Goal: Information Seeking & Learning: Learn about a topic

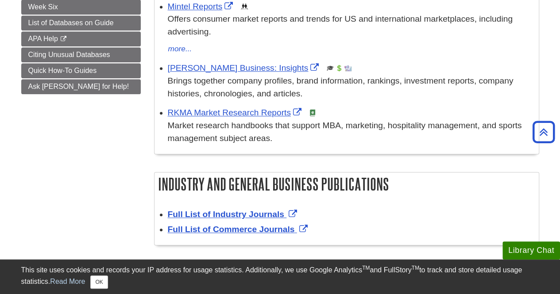
scroll to position [265, 0]
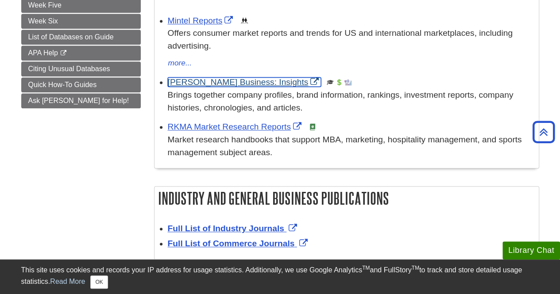
click at [211, 83] on link "[PERSON_NAME] Business: Insights" at bounding box center [245, 81] width 154 height 9
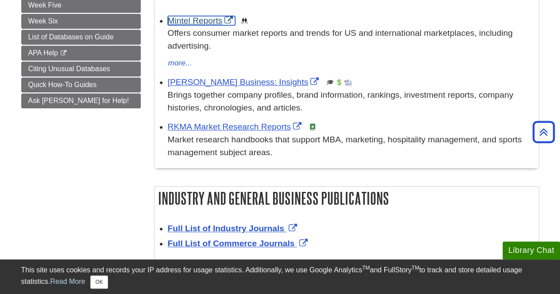
click at [196, 20] on link "Mintel Reports" at bounding box center [202, 20] width 68 height 9
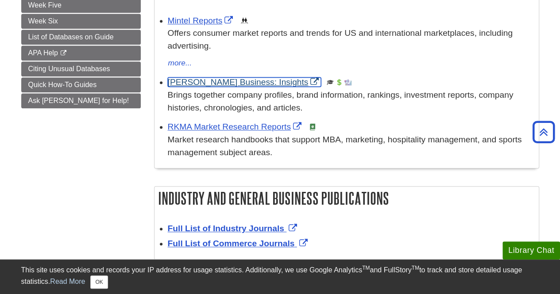
click at [236, 82] on link "[PERSON_NAME] Business: Insights" at bounding box center [245, 81] width 154 height 9
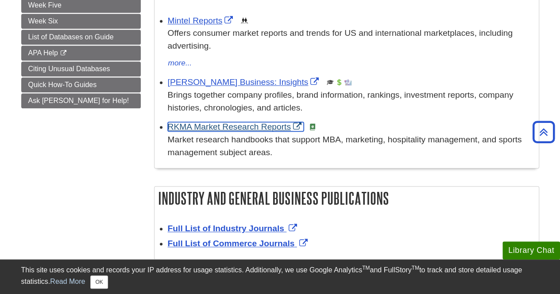
click at [219, 127] on link "RKMA Market Research Reports" at bounding box center [236, 126] width 136 height 9
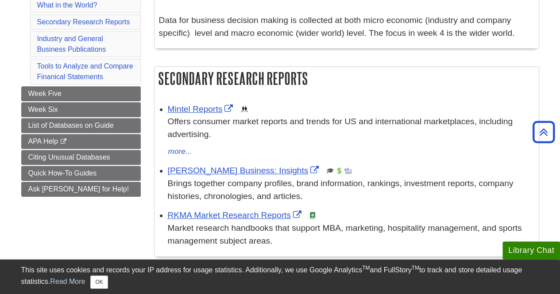
scroll to position [133, 0]
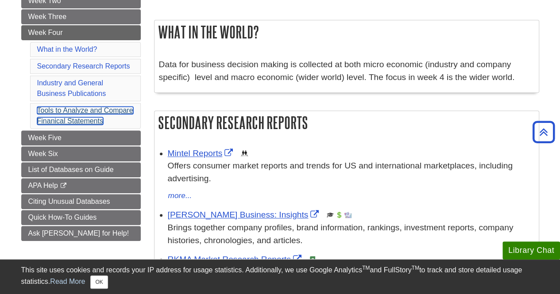
click at [88, 111] on link "Tools to Analyze and Compare Finanical Statements" at bounding box center [85, 116] width 96 height 18
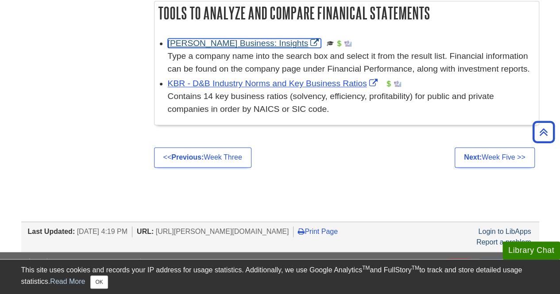
click at [200, 41] on link "[PERSON_NAME] Business: Insights" at bounding box center [245, 42] width 154 height 9
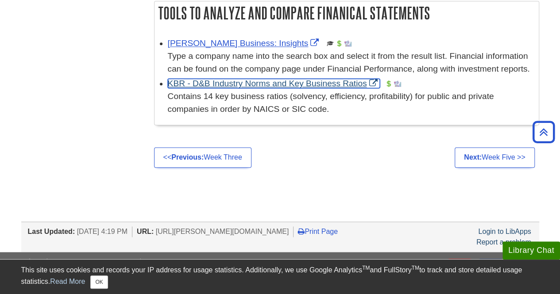
click at [228, 81] on link "KBR - D&B Industry Norms and Key Business Ratios" at bounding box center [274, 83] width 212 height 9
